Goal: Information Seeking & Learning: Learn about a topic

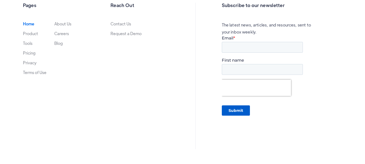
scroll to position [1895, 0]
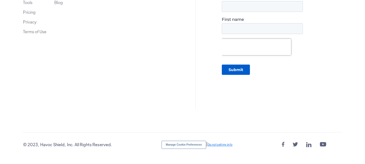
click at [336, 71] on div at bounding box center [282, 48] width 120 height 107
drag, startPoint x: 28, startPoint y: 65, endPoint x: 200, endPoint y: 6, distance: 182.0
click at [308, 146] on link "" at bounding box center [308, 145] width 5 height 8
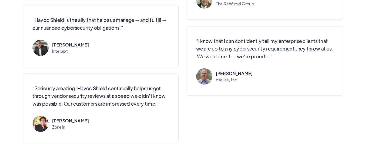
scroll to position [1564, 0]
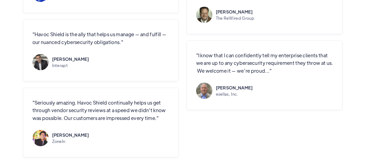
click at [58, 143] on div "ZoneIn" at bounding box center [70, 141] width 37 height 5
copy div "ZoneIn"
drag, startPoint x: 52, startPoint y: 137, endPoint x: 67, endPoint y: 144, distance: 16.2
click at [67, 143] on div "Kush Mahan ZoneIn" at bounding box center [70, 138] width 37 height 11
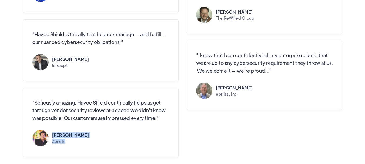
copy div "Kush Mahan ZoneIn"
click at [218, 96] on div "esellas, Inc." at bounding box center [234, 94] width 37 height 5
copy div "esellas, Inc."
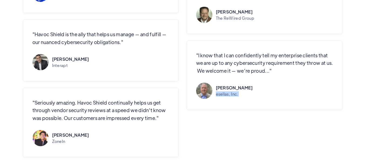
click at [56, 66] on div "Interapt" at bounding box center [70, 65] width 37 height 5
copy div "Interapt"
click at [235, 20] on div "The ReWired Group" at bounding box center [235, 18] width 38 height 5
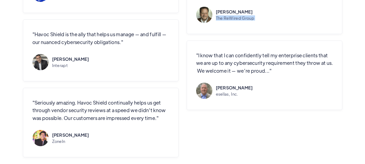
click at [235, 20] on div "The ReWired Group" at bounding box center [235, 18] width 38 height 5
copy div "The ReWired Group"
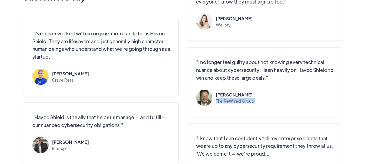
scroll to position [1455, 0]
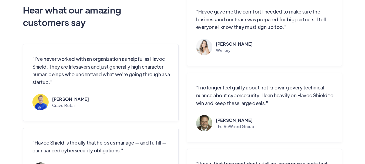
click at [62, 107] on div "Crave Retail" at bounding box center [70, 105] width 37 height 5
copy div "Crave Retail"
click at [225, 52] on div "Wellory" at bounding box center [234, 50] width 37 height 5
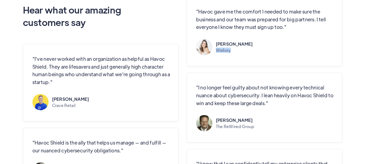
click at [225, 52] on div "Wellory" at bounding box center [234, 50] width 37 height 5
copy div "Wellory"
click at [247, 27] on p ""Havoc gave me the comfort I needed to make sure the business and our team was …" at bounding box center [265, 19] width 139 height 23
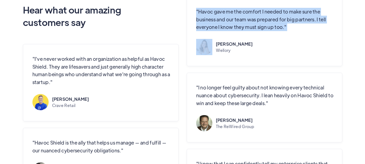
click at [247, 27] on p ""Havoc gave me the comfort I needed to make sure the business and our team was …" at bounding box center [265, 19] width 139 height 23
copy p ""Havoc gave me the comfort I needed to make sure the business and our team was …"
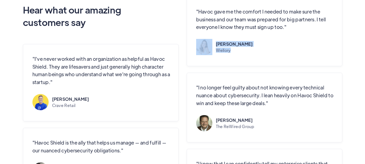
drag, startPoint x: 233, startPoint y: 52, endPoint x: 213, endPoint y: 46, distance: 21.1
click at [213, 46] on div "Emily Hoch Wellory" at bounding box center [265, 48] width 139 height 19
copy div "Emily Hoch Wellory"
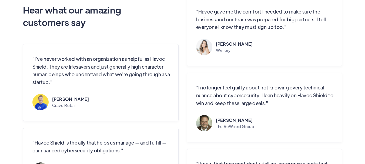
click at [222, 128] on div "The ReWired Group" at bounding box center [235, 126] width 38 height 5
click at [235, 100] on p ""I no longer feel guilty about not knowing every technical nuance about cyberse…" at bounding box center [265, 95] width 139 height 23
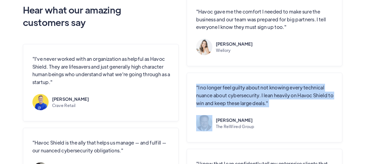
click at [235, 100] on p ""I no longer feel guilty about not knowing every technical nuance about cyberse…" at bounding box center [265, 95] width 139 height 23
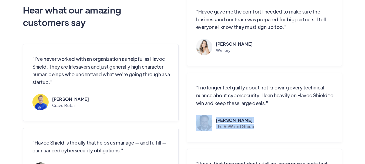
drag, startPoint x: 256, startPoint y: 127, endPoint x: 214, endPoint y: 123, distance: 42.3
click at [214, 123] on div "Bob Moesta The ReWired Group" at bounding box center [265, 124] width 139 height 19
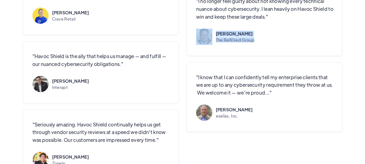
scroll to position [1560, 0]
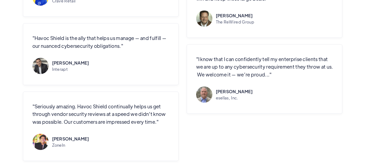
click at [223, 100] on div "esellas, Inc." at bounding box center [234, 97] width 37 height 5
click at [230, 73] on p ""I know that I can confidently tell my enterprise clients that we are up to any…" at bounding box center [265, 66] width 139 height 23
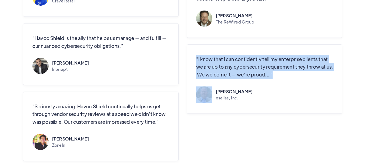
click at [230, 73] on p ""I know that I can confidently tell my enterprise clients that we are up to any…" at bounding box center [265, 66] width 139 height 23
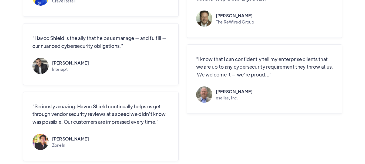
click at [241, 94] on div "Rob Chapple" at bounding box center [234, 91] width 37 height 5
click at [239, 100] on div "esellas, Inc." at bounding box center [234, 97] width 37 height 5
drag, startPoint x: 228, startPoint y: 101, endPoint x: 215, endPoint y: 91, distance: 16.8
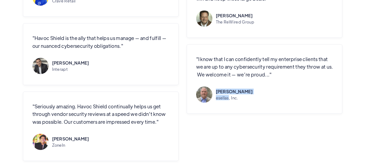
click at [215, 91] on div "Rob Chapple esellas, Inc." at bounding box center [265, 95] width 139 height 19
click at [56, 71] on div "Interapt" at bounding box center [70, 69] width 37 height 5
click at [72, 44] on p ""Havoc Shield is the ally that helps us manage — and fulfill — our nuanced cybe…" at bounding box center [101, 42] width 139 height 16
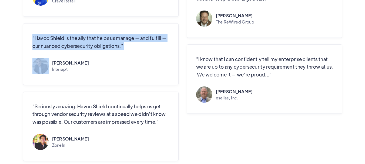
click at [72, 44] on p ""Havoc Shield is the ally that helps us manage — and fulfill — our nuanced cybe…" at bounding box center [101, 42] width 139 height 16
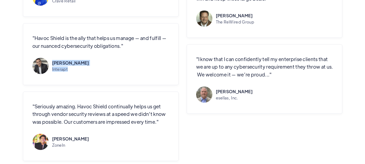
drag, startPoint x: 69, startPoint y: 69, endPoint x: 53, endPoint y: 67, distance: 16.4
click at [53, 67] on div "Ankur Gopal Interapt" at bounding box center [70, 65] width 37 height 11
drag, startPoint x: 230, startPoint y: 129, endPoint x: 208, endPoint y: 118, distance: 24.3
click at [230, 129] on div ""Havoc gave me the comfort I needed to make sure the business and our team was …" at bounding box center [265, 26] width 156 height 269
click at [63, 147] on div "ZoneIn" at bounding box center [70, 145] width 37 height 5
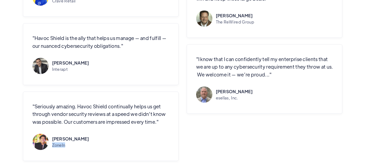
click at [63, 147] on div "ZoneIn" at bounding box center [70, 145] width 37 height 5
click at [72, 122] on p ""Seriously amazing. Havoc Shield continually helps us get through vendor securi…" at bounding box center [101, 114] width 139 height 23
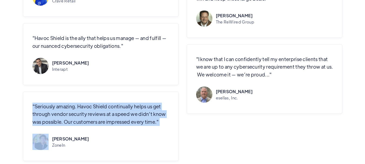
click at [72, 122] on p ""Seriously amazing. Havoc Shield continually helps us get through vendor securi…" at bounding box center [101, 114] width 139 height 23
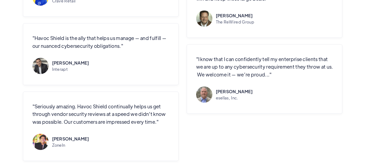
click at [67, 141] on div "Kush Mahan" at bounding box center [70, 138] width 37 height 5
drag, startPoint x: 70, startPoint y: 146, endPoint x: 52, endPoint y: 141, distance: 19.2
click at [52, 141] on div "Kush Mahan ZoneIn" at bounding box center [101, 143] width 139 height 19
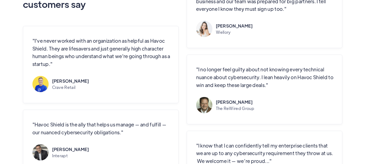
scroll to position [1437, 0]
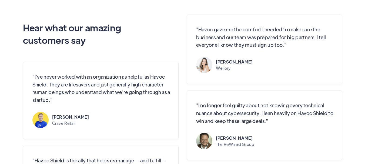
click at [67, 124] on div "Crave Retail" at bounding box center [70, 123] width 37 height 5
click at [71, 76] on p ""I've never worked with an organization as helpful as Havoc Shield. They are li…" at bounding box center [101, 88] width 139 height 31
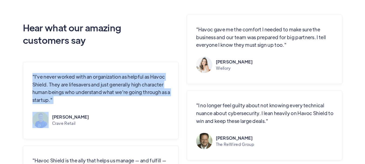
click at [71, 76] on p ""I've never worked with an organization as helpful as Havoc Shield. They are li…" at bounding box center [101, 88] width 139 height 31
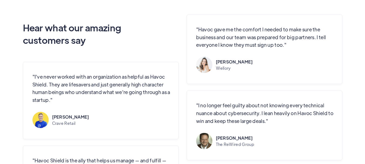
click at [68, 117] on div "James Morin" at bounding box center [70, 116] width 37 height 5
drag, startPoint x: 79, startPoint y: 126, endPoint x: 52, endPoint y: 119, distance: 28.2
click at [52, 119] on div "James Morin Crave Retail" at bounding box center [101, 121] width 139 height 19
click at [233, 90] on div ""Havoc gave me the comfort I needed to make sure the business and our team was …" at bounding box center [265, 149] width 156 height 269
click at [89, 82] on p ""I've never worked with an organization as helpful as Havoc Shield. They are li…" at bounding box center [101, 88] width 139 height 31
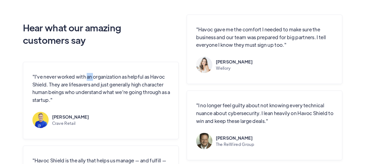
click at [89, 82] on p ""I've never worked with an organization as helpful as Havoc Shield. They are li…" at bounding box center [101, 88] width 139 height 31
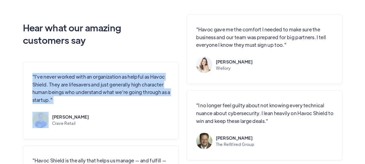
click at [89, 82] on p ""I've never worked with an organization as helpful as Havoc Shield. They are li…" at bounding box center [101, 88] width 139 height 31
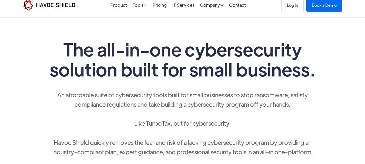
scroll to position [0, 0]
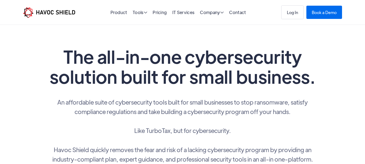
click at [107, 15] on div "Product Tools  Tools Endpoint Threat Protection NEW Cyber Awareness Training N…" at bounding box center [182, 12] width 319 height 14
click at [114, 14] on link "Product" at bounding box center [118, 12] width 17 height 6
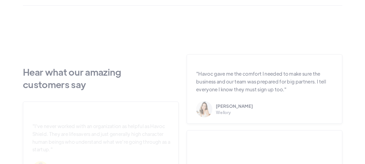
scroll to position [1427, 0]
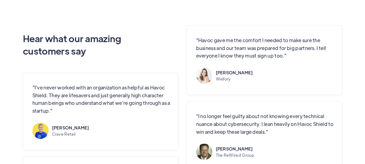
click at [224, 80] on div "Wellory" at bounding box center [234, 78] width 37 height 5
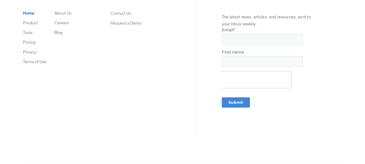
scroll to position [1895, 0]
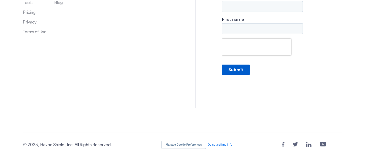
click at [285, 144] on div "   " at bounding box center [312, 145] width 60 height 8
click at [284, 144] on link "" at bounding box center [283, 145] width 3 height 8
click at [296, 144] on link "" at bounding box center [294, 145] width 5 height 8
click at [325, 144] on link "" at bounding box center [322, 145] width 6 height 8
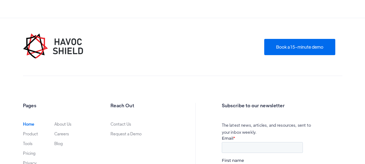
scroll to position [1784, 0]
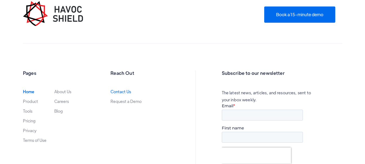
click at [125, 94] on link "Contact Us" at bounding box center [120, 91] width 21 height 4
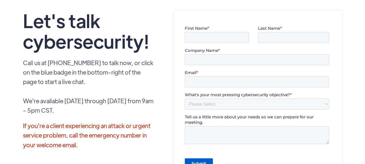
scroll to position [59, 0]
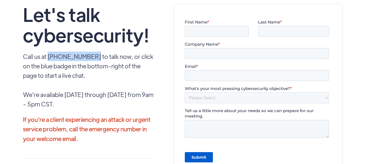
drag, startPoint x: 92, startPoint y: 57, endPoint x: 48, endPoint y: 59, distance: 44.1
click at [48, 59] on p "Call us at (888) 484-2862 to talk now, or click on the blue badge in the bottom…" at bounding box center [88, 80] width 131 height 57
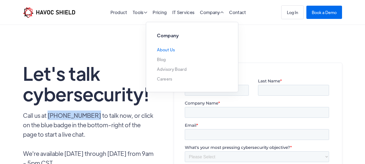
click at [169, 50] on link "About Us" at bounding box center [166, 50] width 18 height 4
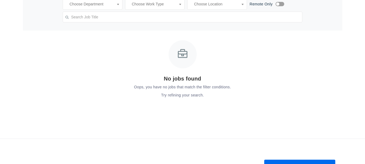
scroll to position [696, 0]
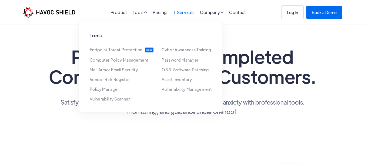
click at [187, 12] on link "IT Services" at bounding box center [183, 12] width 22 height 6
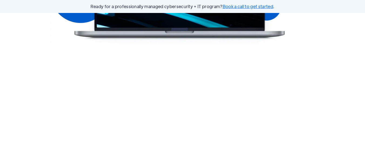
scroll to position [229, 0]
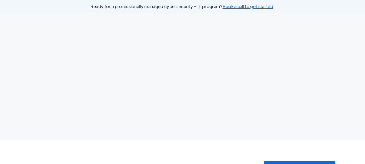
drag, startPoint x: 0, startPoint y: 0, endPoint x: 338, endPoint y: 122, distance: 359.7
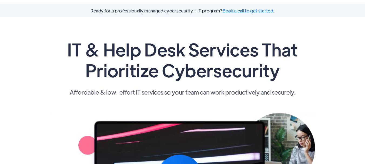
scroll to position [0, 0]
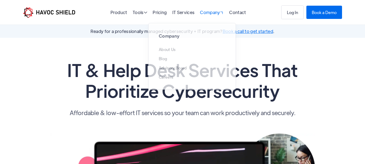
click at [207, 13] on div "Company " at bounding box center [212, 12] width 24 height 5
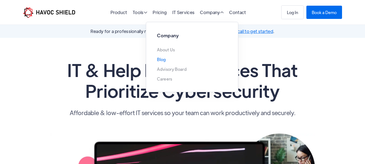
click at [162, 60] on link "Blog" at bounding box center [161, 59] width 9 height 4
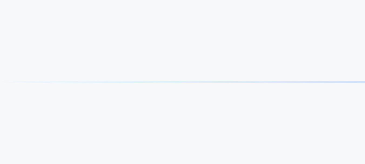
scroll to position [177, 0]
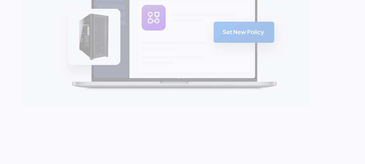
drag, startPoint x: 369, startPoint y: 16, endPoint x: 367, endPoint y: 42, distance: 26.2
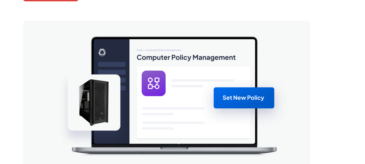
scroll to position [56, 0]
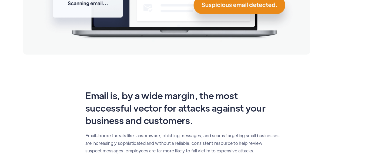
scroll to position [211, 0]
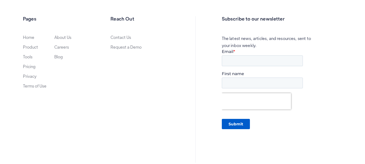
scroll to position [851, 0]
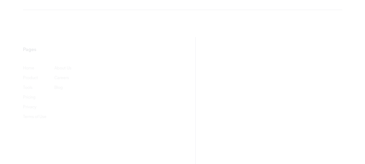
scroll to position [812, 0]
